Goal: Task Accomplishment & Management: Use online tool/utility

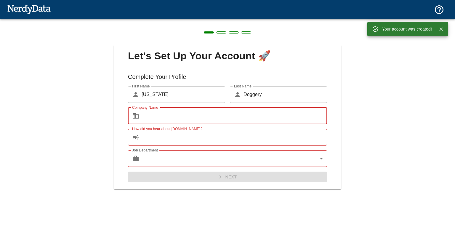
type input "[PERSON_NAME]."
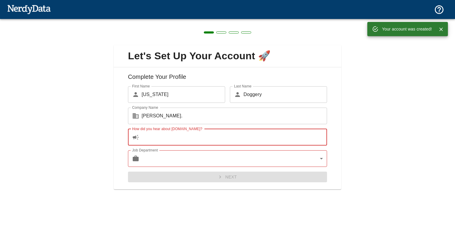
click at [186, 135] on input "How did you hear about [DOMAIN_NAME]?" at bounding box center [234, 137] width 185 height 17
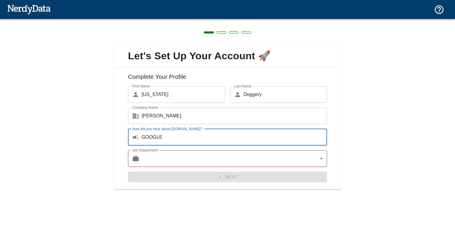
type input "GOOGLE"
click at [172, 21] on body "Technologies Domains Pricing Products Create a Report Create a list of websites…" at bounding box center [227, 10] width 455 height 21
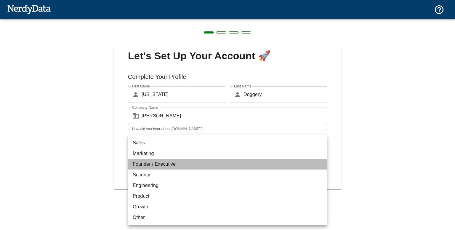
click at [169, 166] on li "Founder / Executive" at bounding box center [227, 164] width 199 height 11
type input "exec"
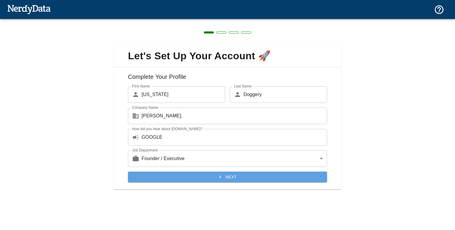
click at [237, 176] on button "Next" at bounding box center [227, 177] width 199 height 11
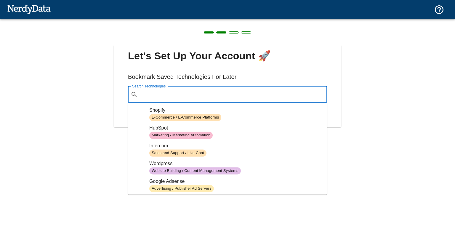
click at [243, 98] on input "Search Technologies" at bounding box center [232, 94] width 184 height 11
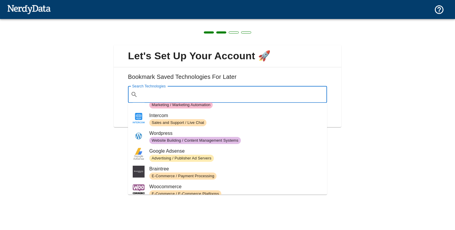
scroll to position [30, 0]
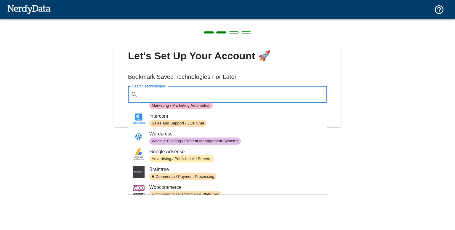
click at [238, 141] on span "Website Building / Content Management Systems" at bounding box center [235, 140] width 173 height 7
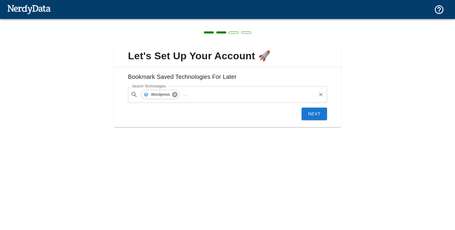
click at [174, 94] on icon at bounding box center [175, 94] width 7 height 7
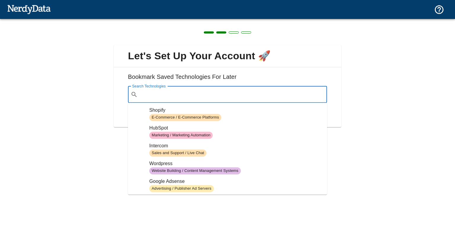
click at [174, 94] on input "Search Technologies" at bounding box center [232, 94] width 184 height 11
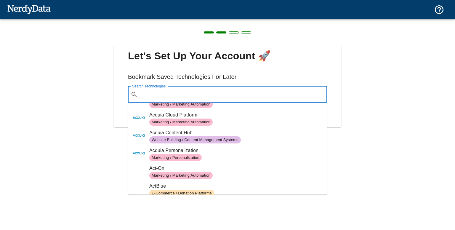
scroll to position [547, 0]
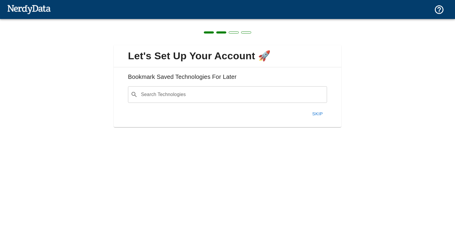
click at [357, 113] on div "Let's Set Up Your Account 🚀 Bookmark Saved Technologies For Later Search Techno…" at bounding box center [227, 82] width 455 height 127
click at [312, 109] on button "Skip" at bounding box center [317, 114] width 19 height 12
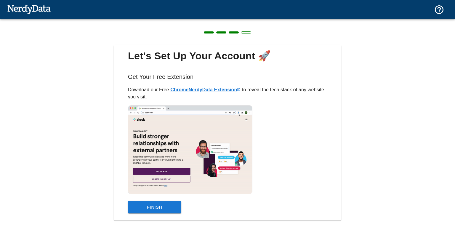
scroll to position [9, 0]
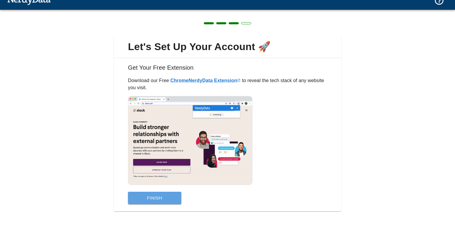
click at [170, 201] on button "Finish" at bounding box center [154, 198] width 53 height 12
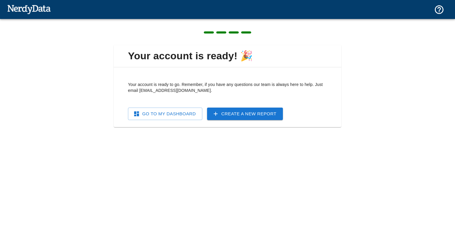
scroll to position [0, 0]
click at [189, 113] on link "Go To My Dashboard" at bounding box center [165, 114] width 74 height 12
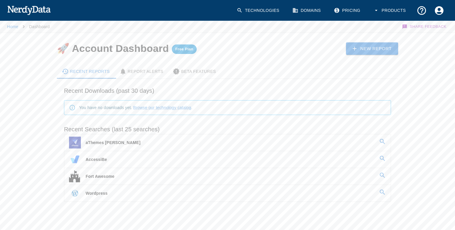
scroll to position [12, 0]
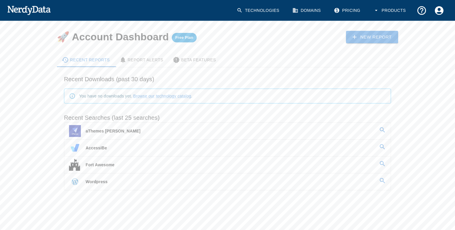
click at [140, 165] on link "Fort Awesome" at bounding box center [227, 164] width 326 height 17
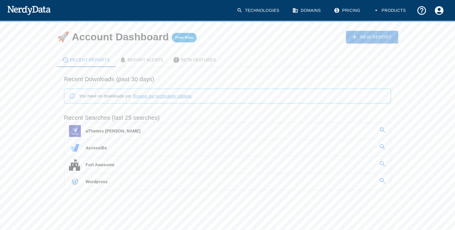
click at [159, 96] on link "Browse our technology catalog" at bounding box center [162, 96] width 58 height 5
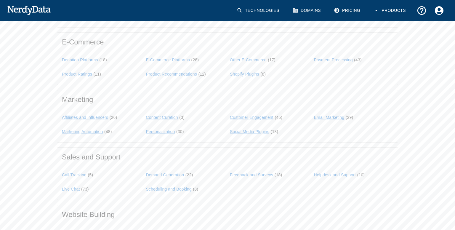
scroll to position [444, 0]
click at [165, 129] on link "Personalization" at bounding box center [160, 129] width 29 height 5
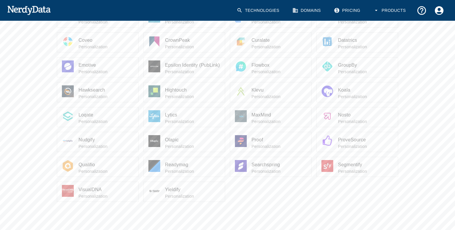
scroll to position [137, 0]
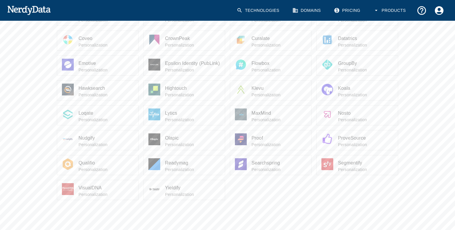
click at [341, 91] on span "Koala" at bounding box center [365, 88] width 55 height 7
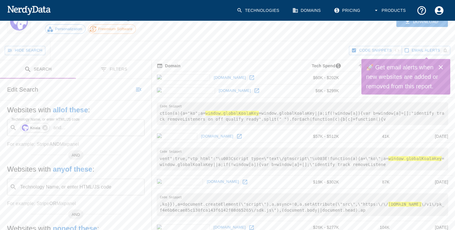
scroll to position [31, 0]
click at [212, 77] on link "[DOMAIN_NAME]" at bounding box center [229, 77] width 35 height 9
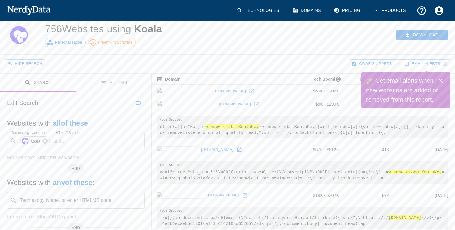
scroll to position [0, 0]
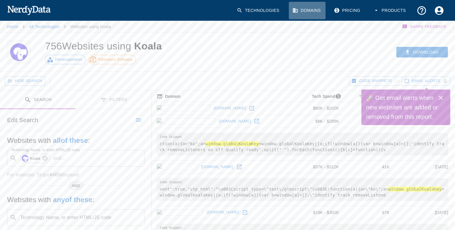
click at [309, 11] on link "Domains" at bounding box center [307, 10] width 37 height 17
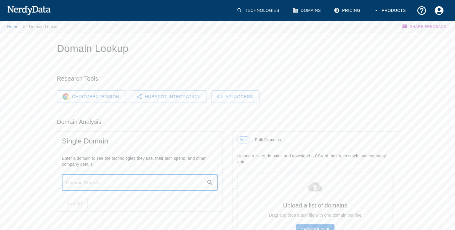
click at [90, 178] on input "text" at bounding box center [134, 182] width 145 height 17
type input "[DOMAIN_NAME]"
drag, startPoint x: 70, startPoint y: 209, endPoint x: 74, endPoint y: 208, distance: 5.0
click at [74, 208] on div "Submit" at bounding box center [139, 203] width 165 height 16
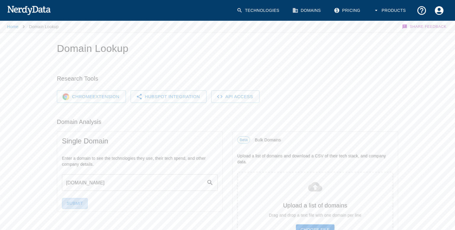
click at [74, 208] on button "Submit" at bounding box center [75, 203] width 26 height 11
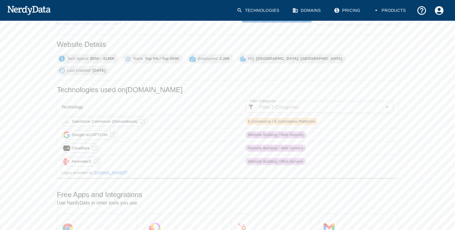
scroll to position [53, 0]
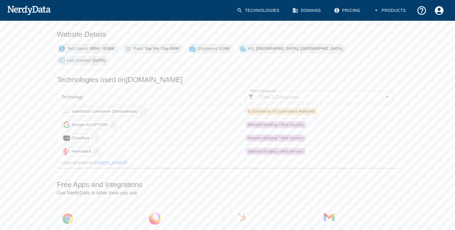
click at [82, 149] on span "PerimeterX" at bounding box center [81, 152] width 26 height 6
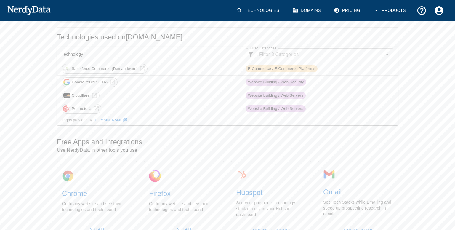
scroll to position [97, 0]
click at [124, 117] on icon at bounding box center [126, 119] width 4 height 4
